Goal: Task Accomplishment & Management: Complete application form

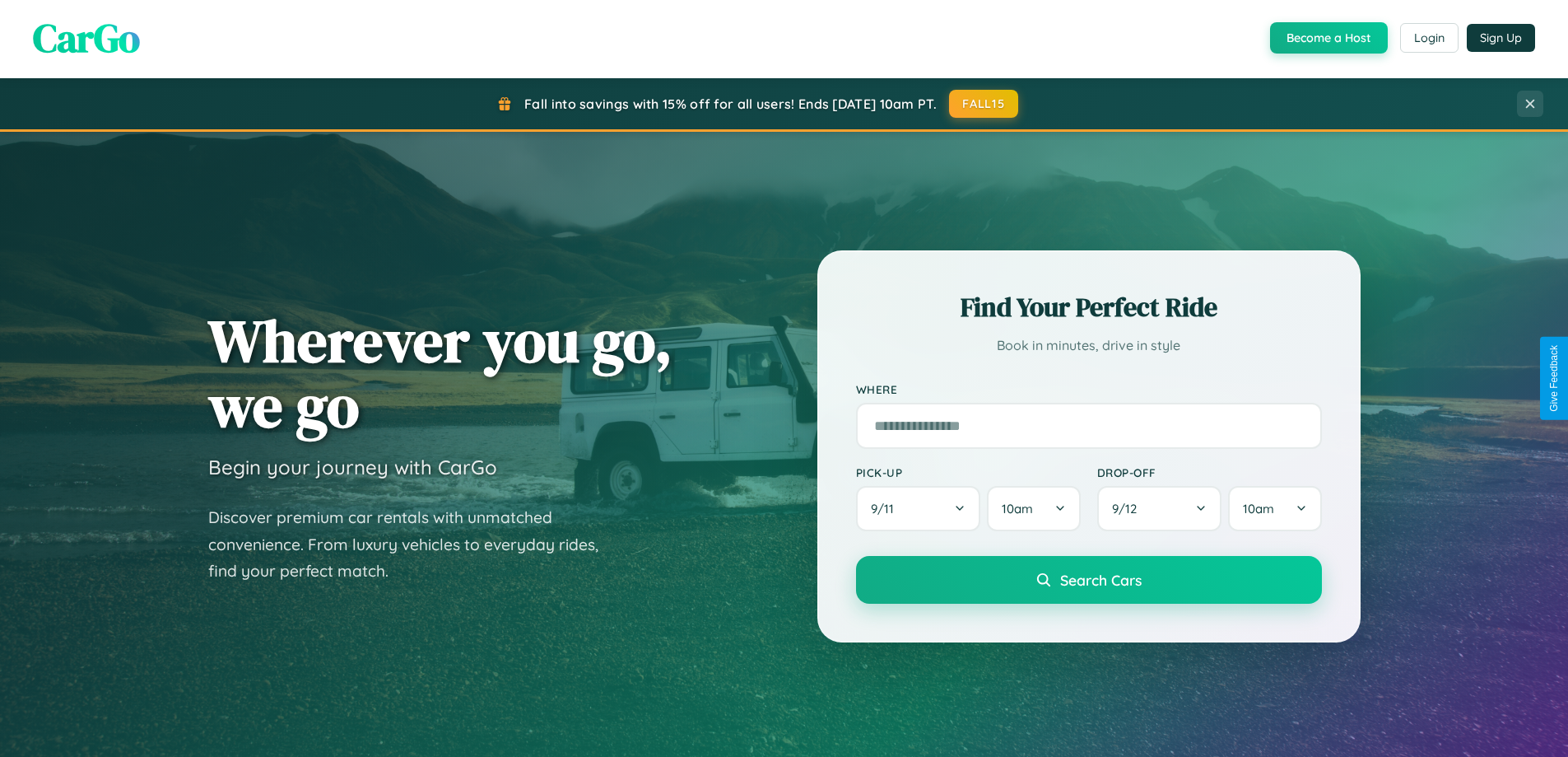
scroll to position [710, 0]
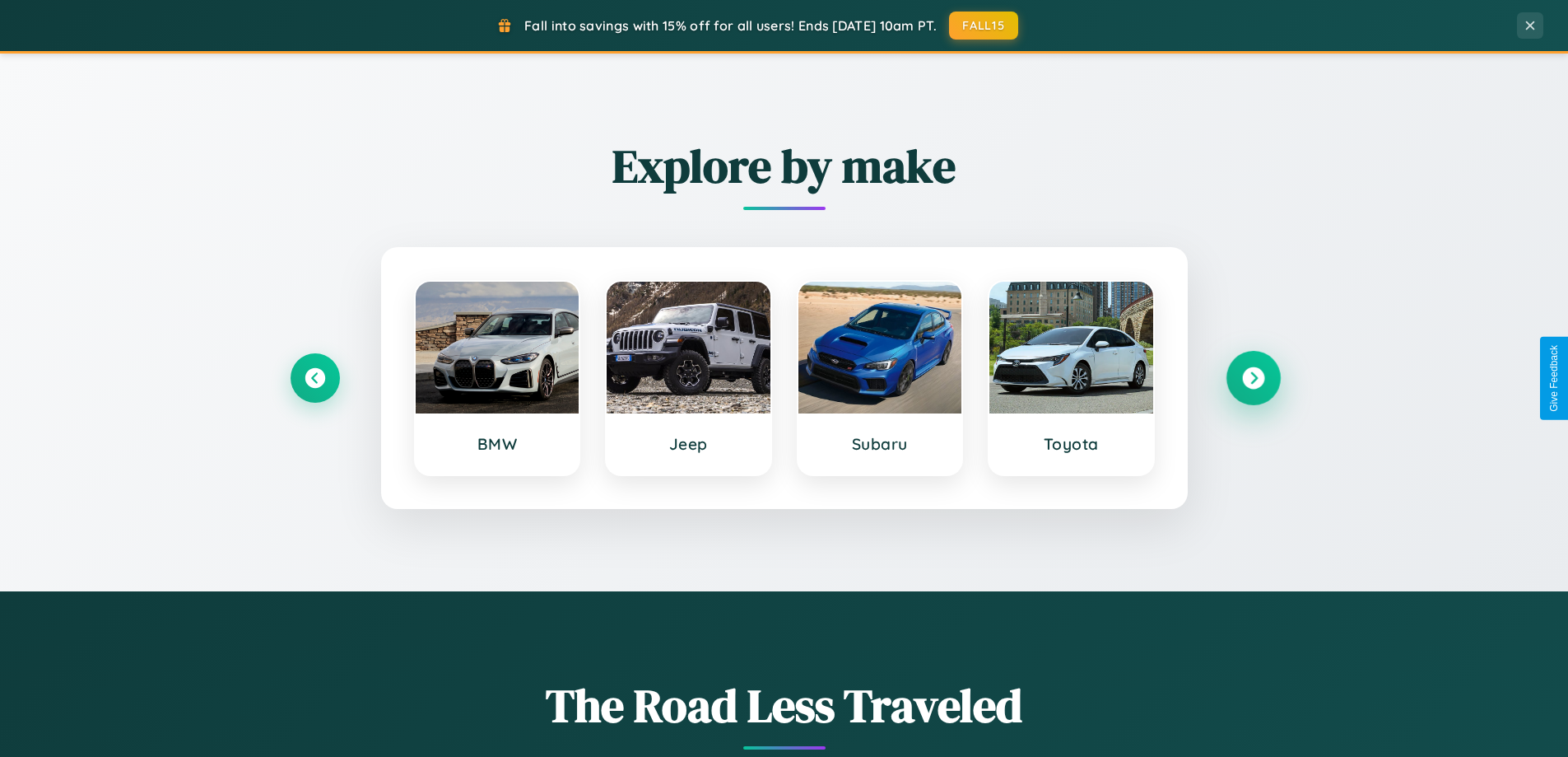
click at [1252, 378] on icon at bounding box center [1253, 378] width 22 height 22
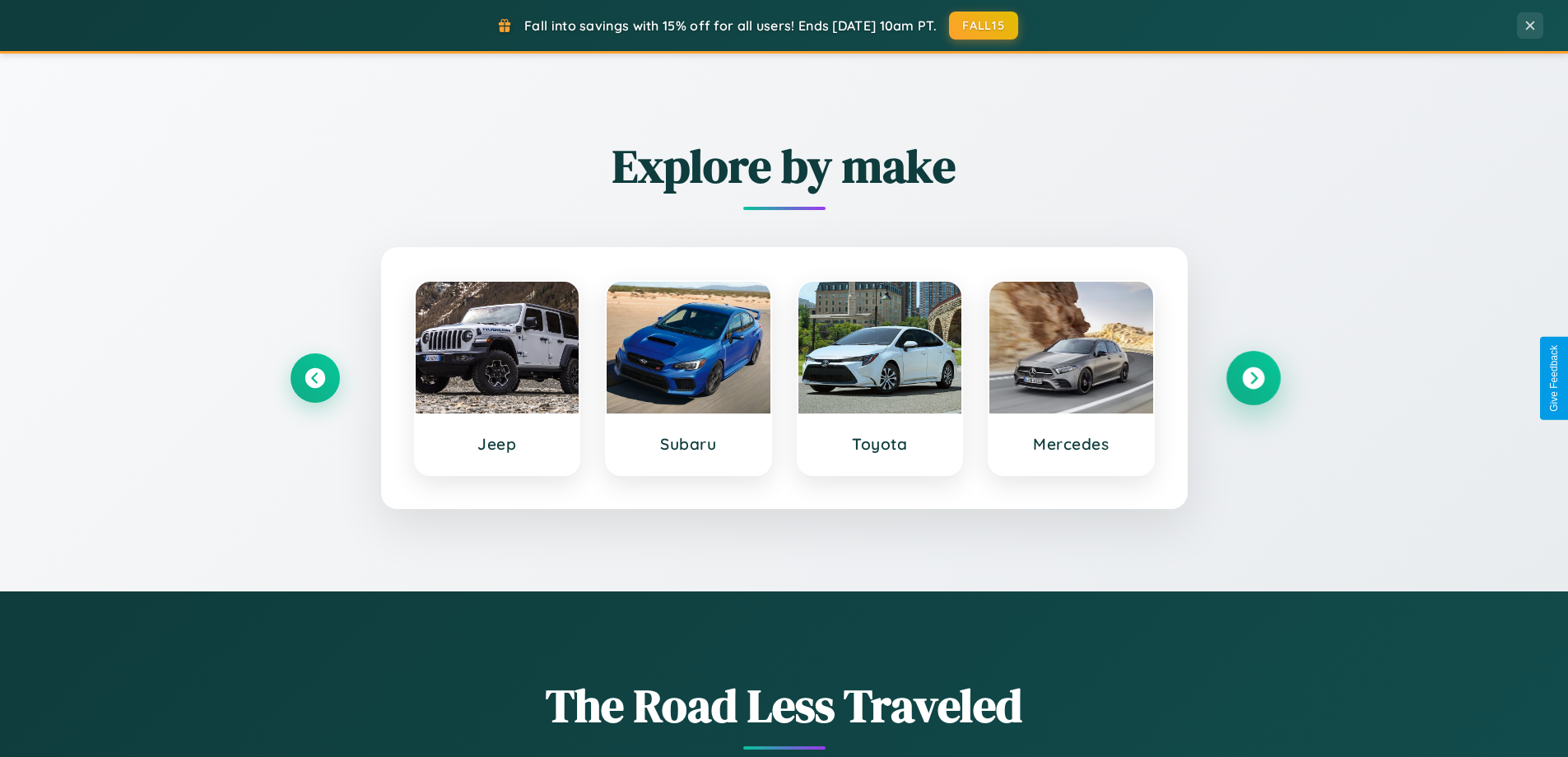
click at [1252, 378] on icon at bounding box center [1253, 378] width 22 height 22
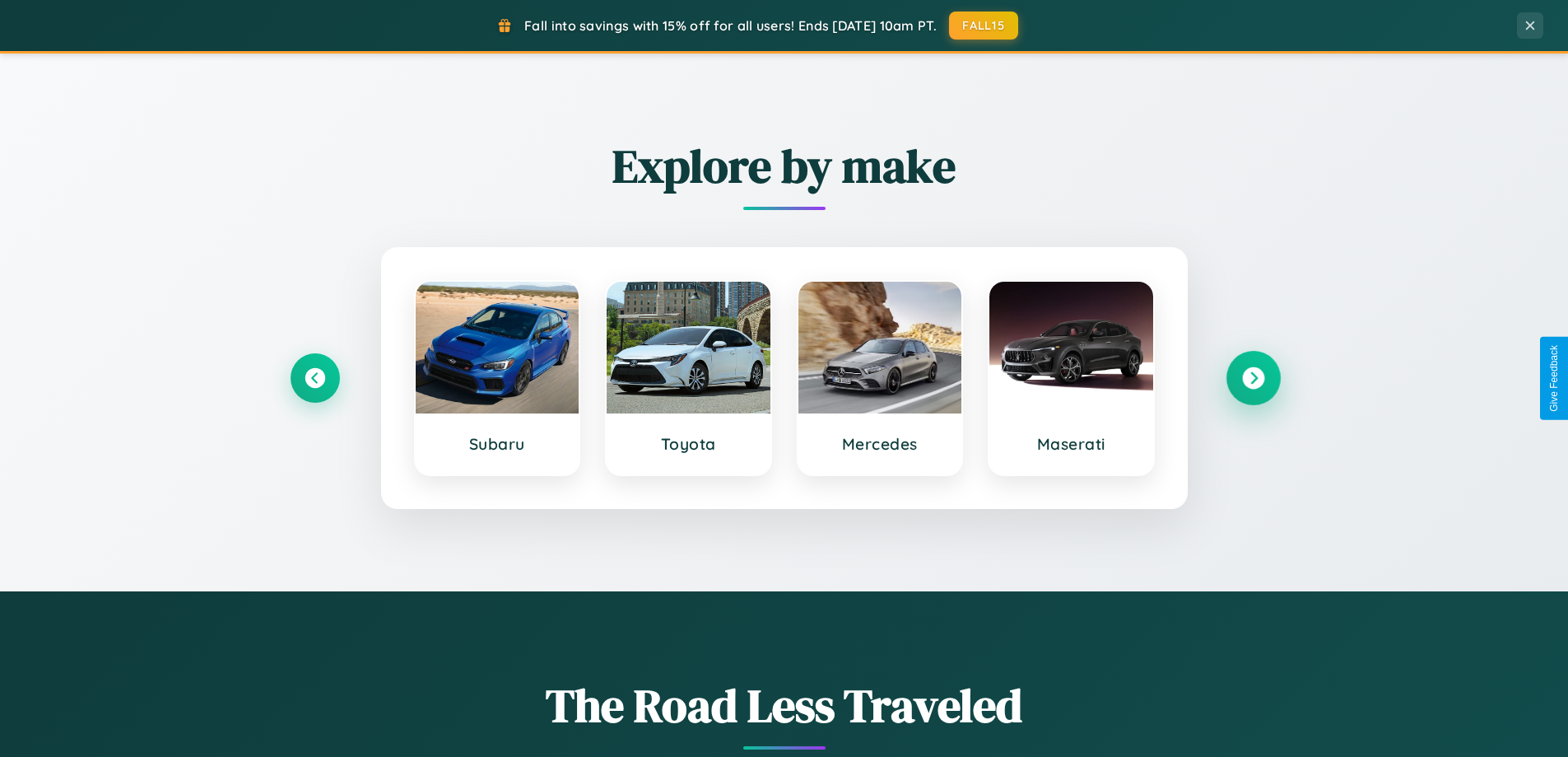
click at [1252, 378] on icon at bounding box center [1253, 378] width 22 height 22
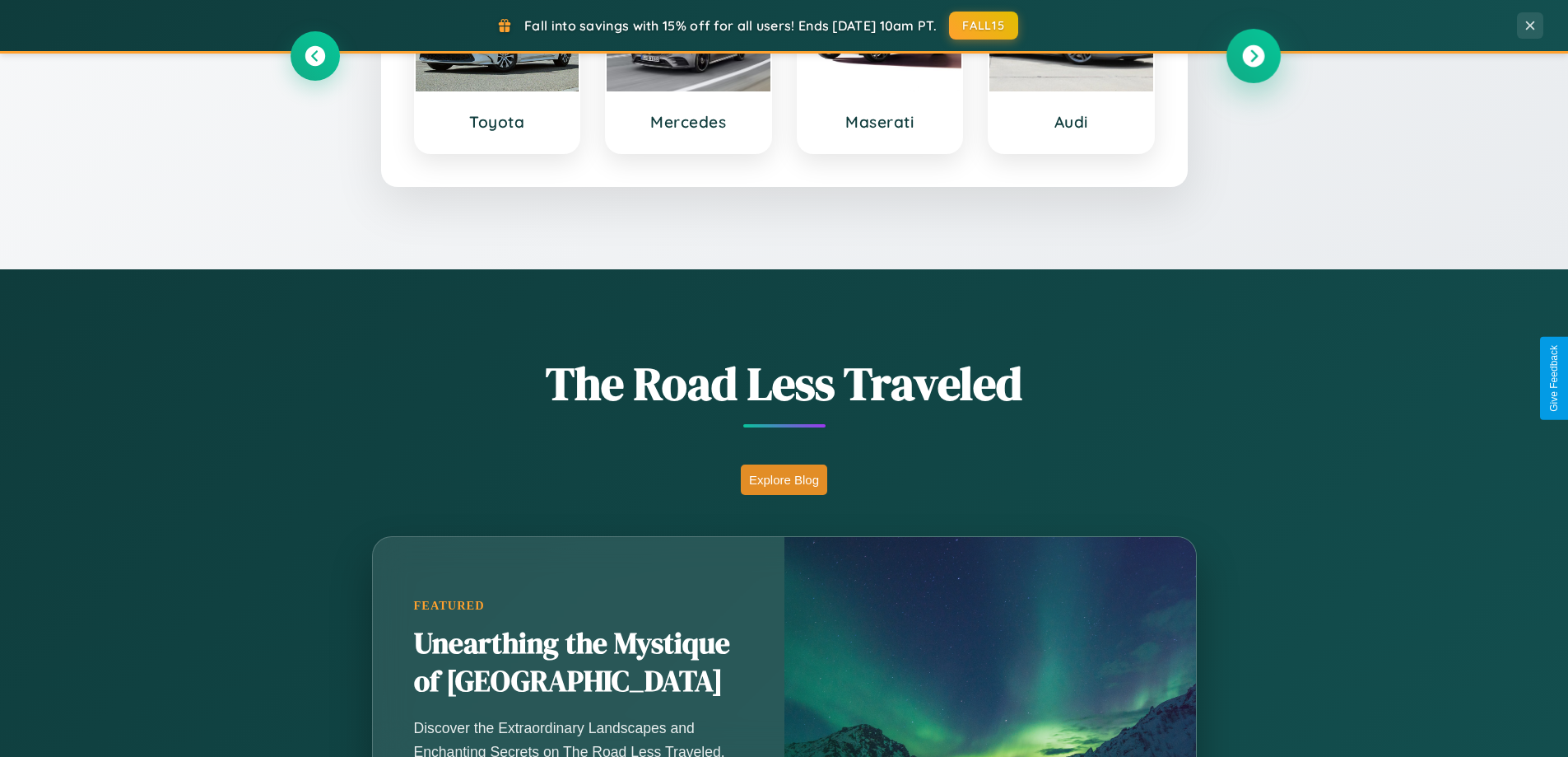
scroll to position [1133, 0]
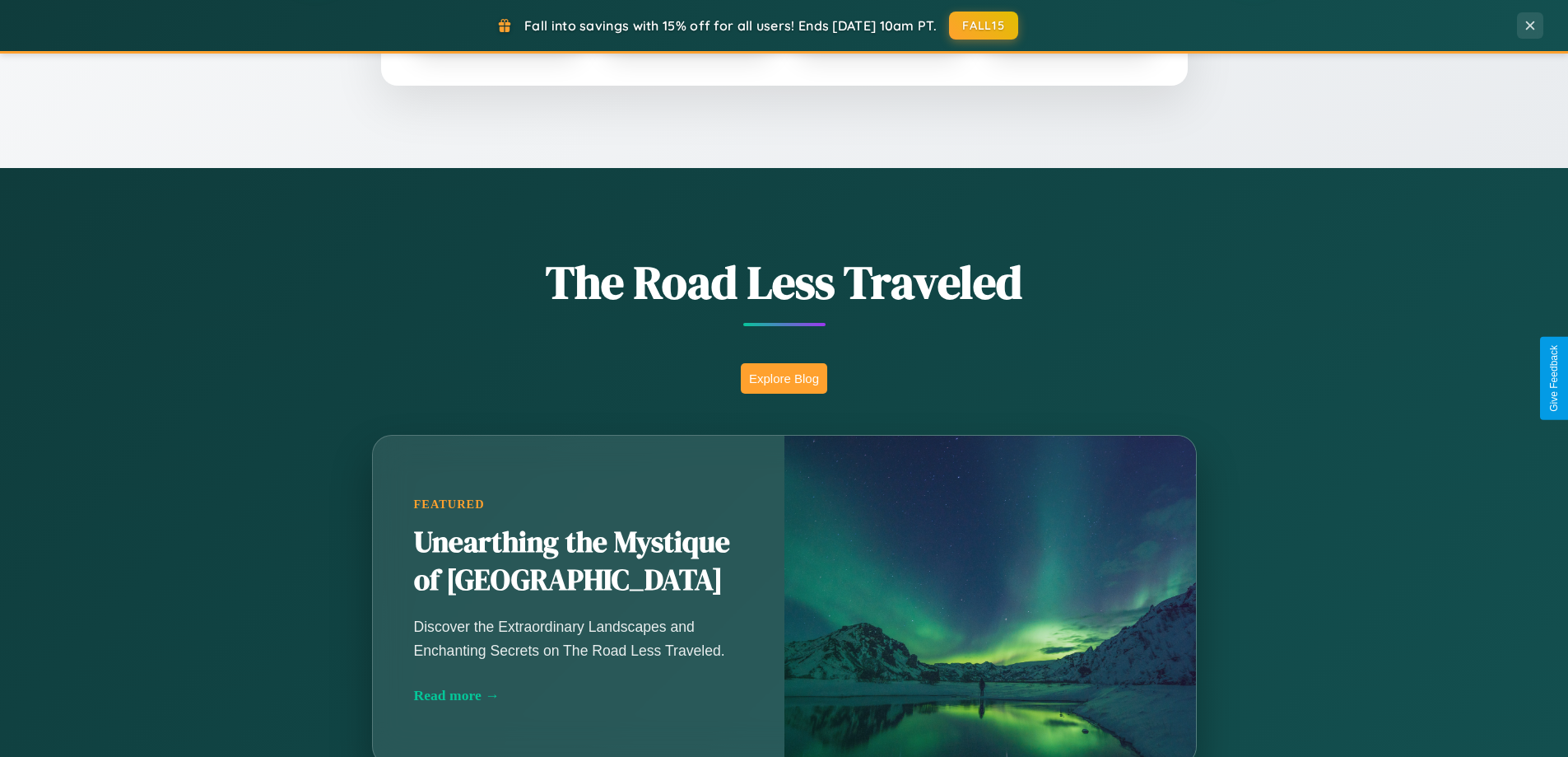
click at [783, 378] on button "Explore Blog" at bounding box center [783, 378] width 86 height 31
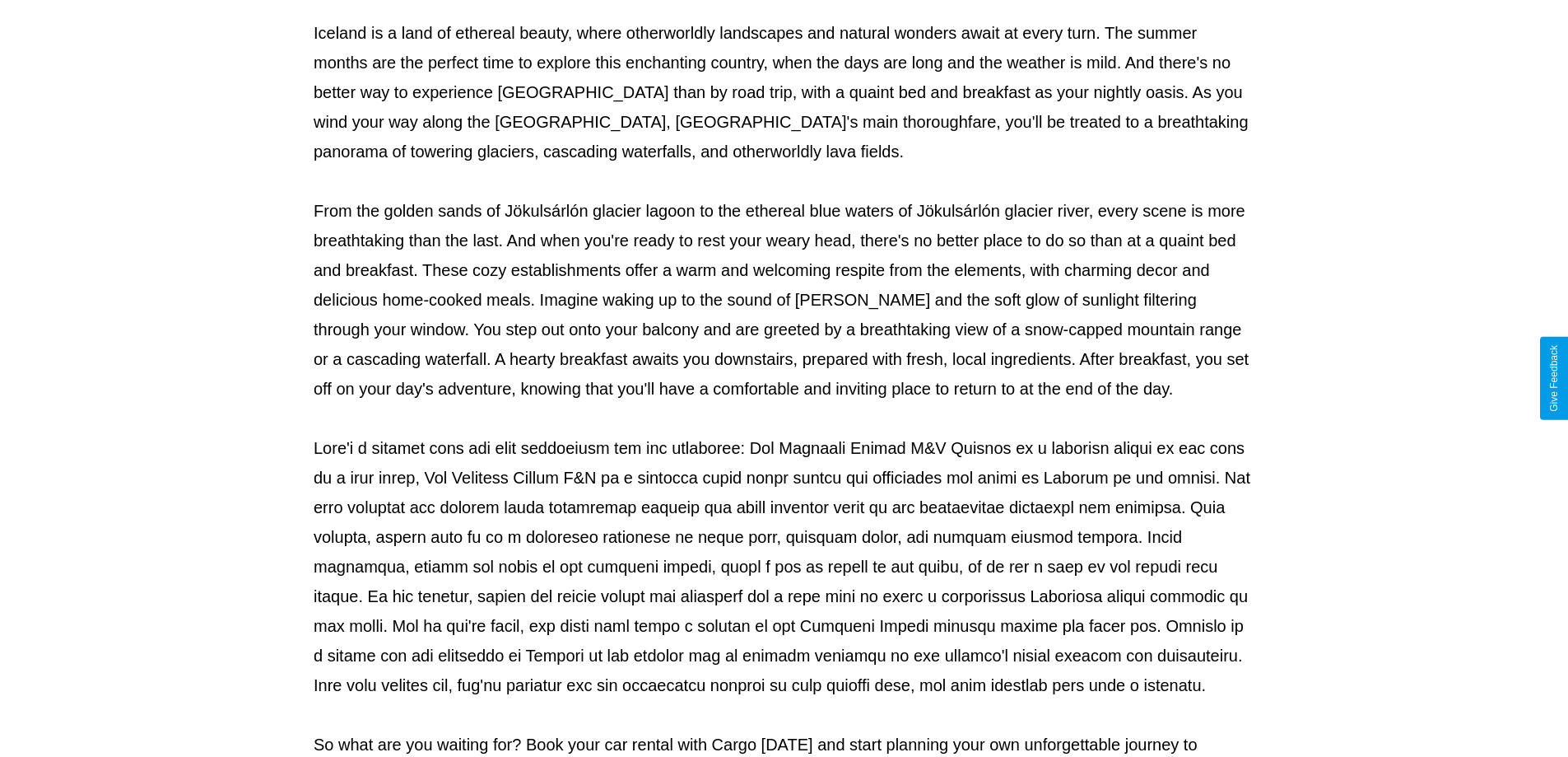
scroll to position [533, 0]
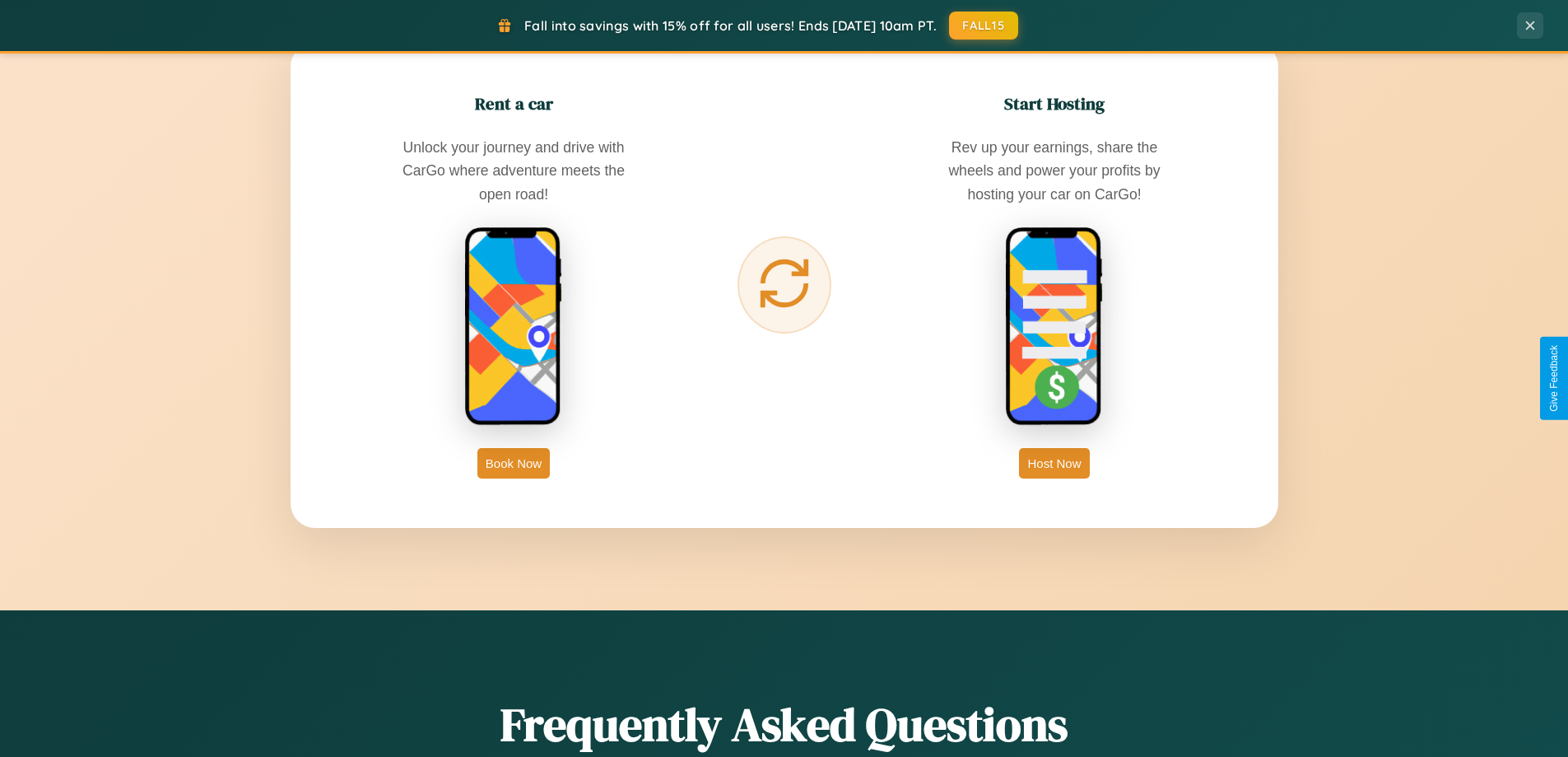
scroll to position [2645, 0]
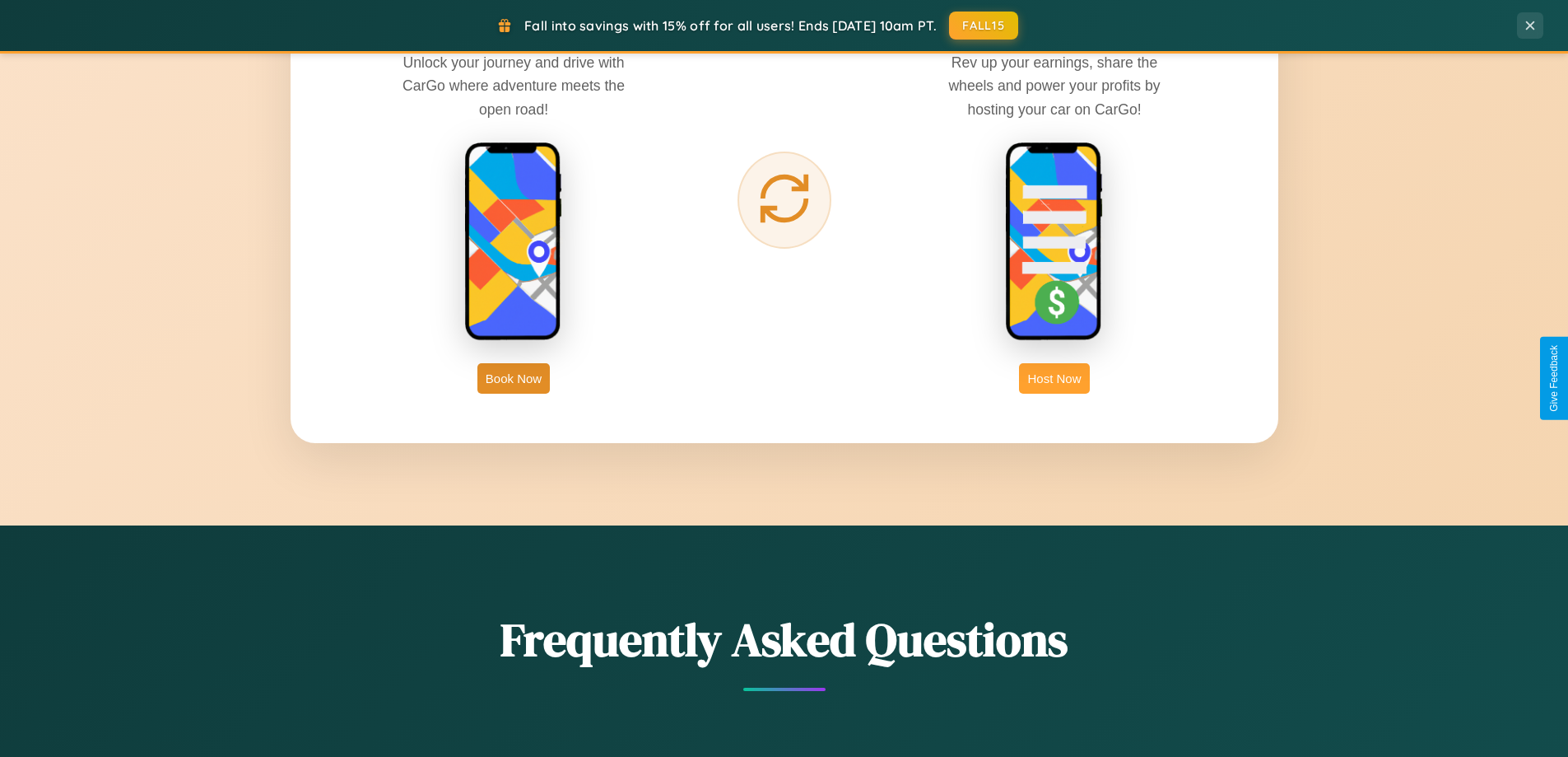
click at [1054, 378] on button "Host Now" at bounding box center [1054, 378] width 70 height 31
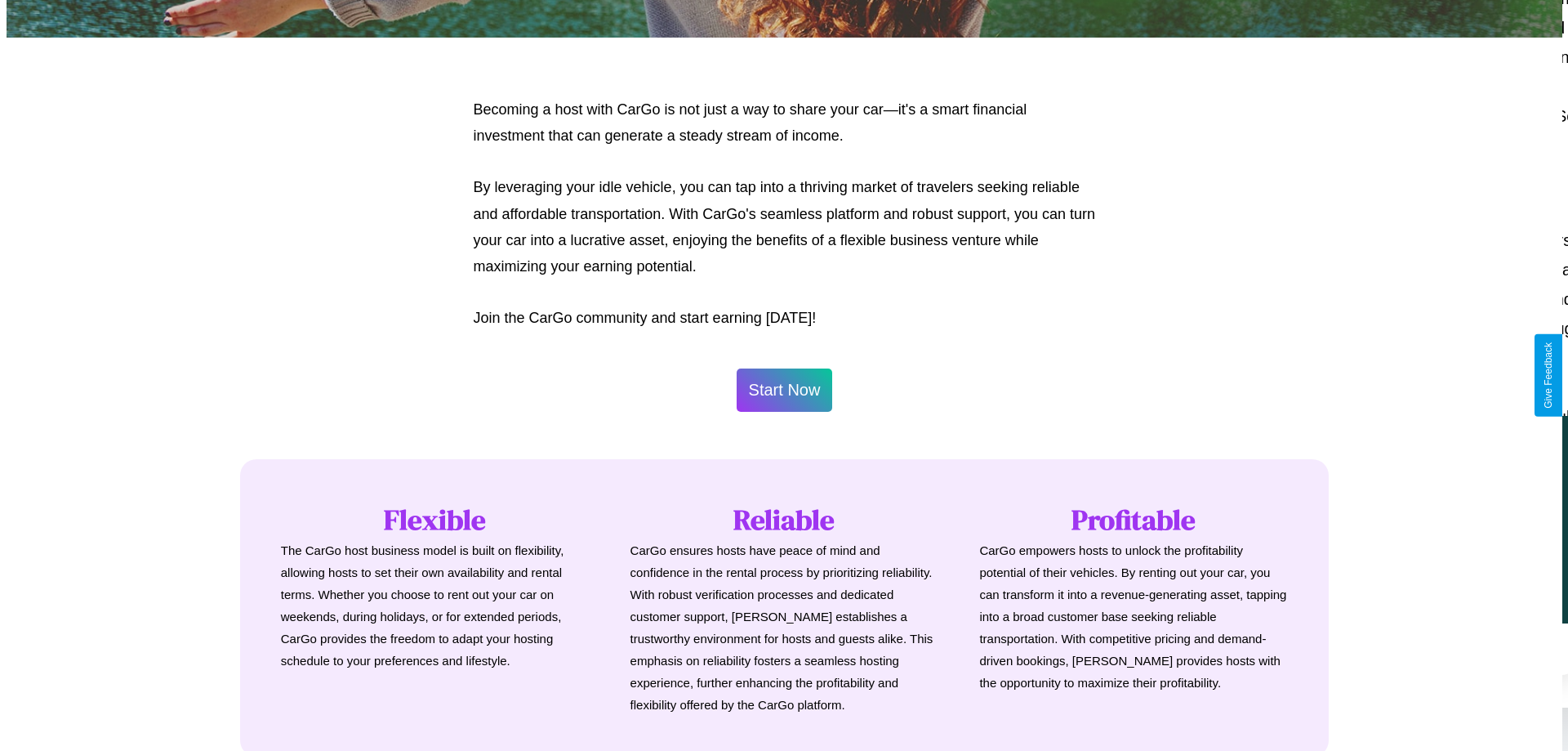
scroll to position [789, 0]
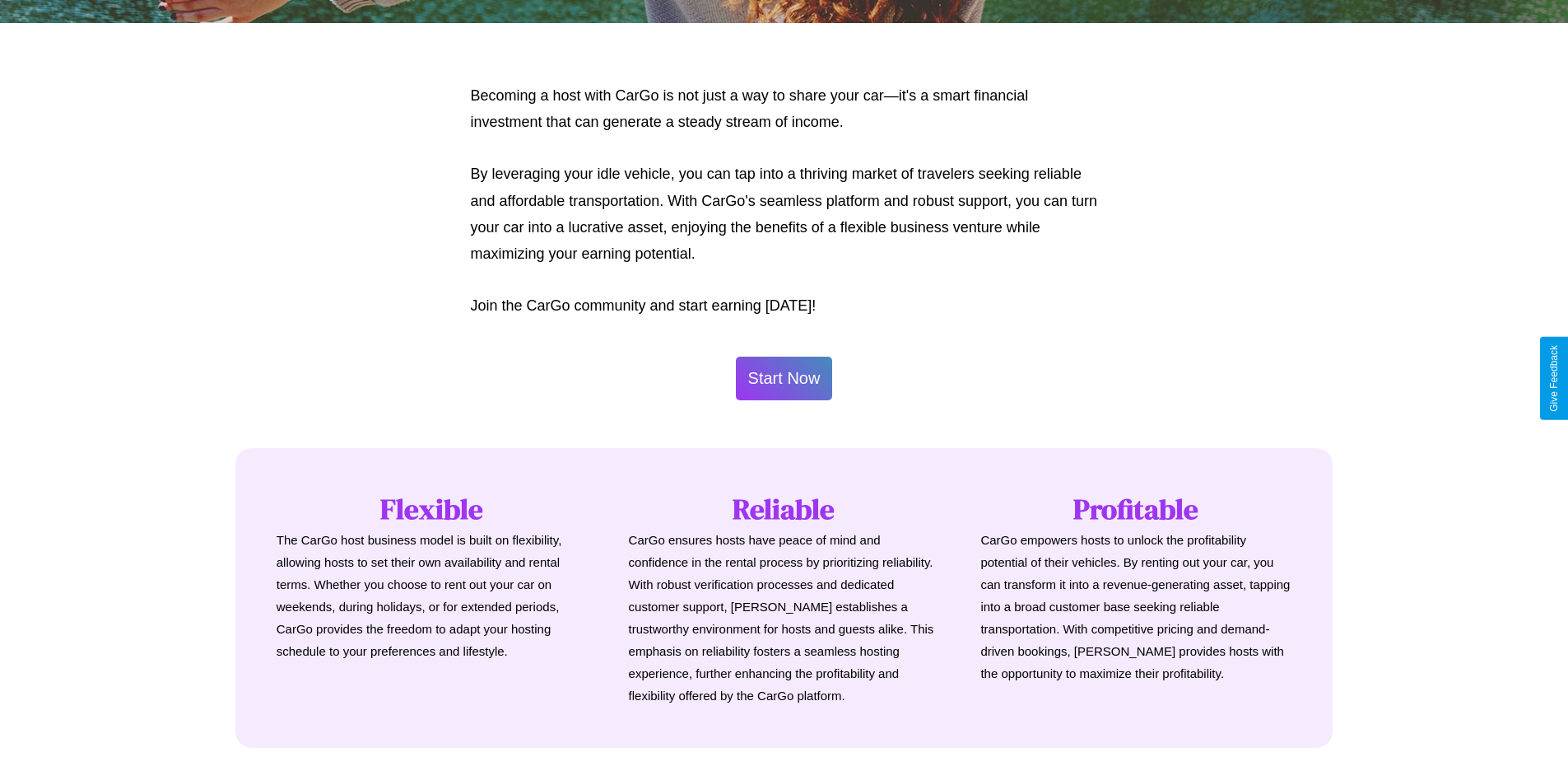
click at [783, 378] on button "Start Now" at bounding box center [784, 378] width 97 height 44
